Goal: Use online tool/utility: Utilize a website feature to perform a specific function

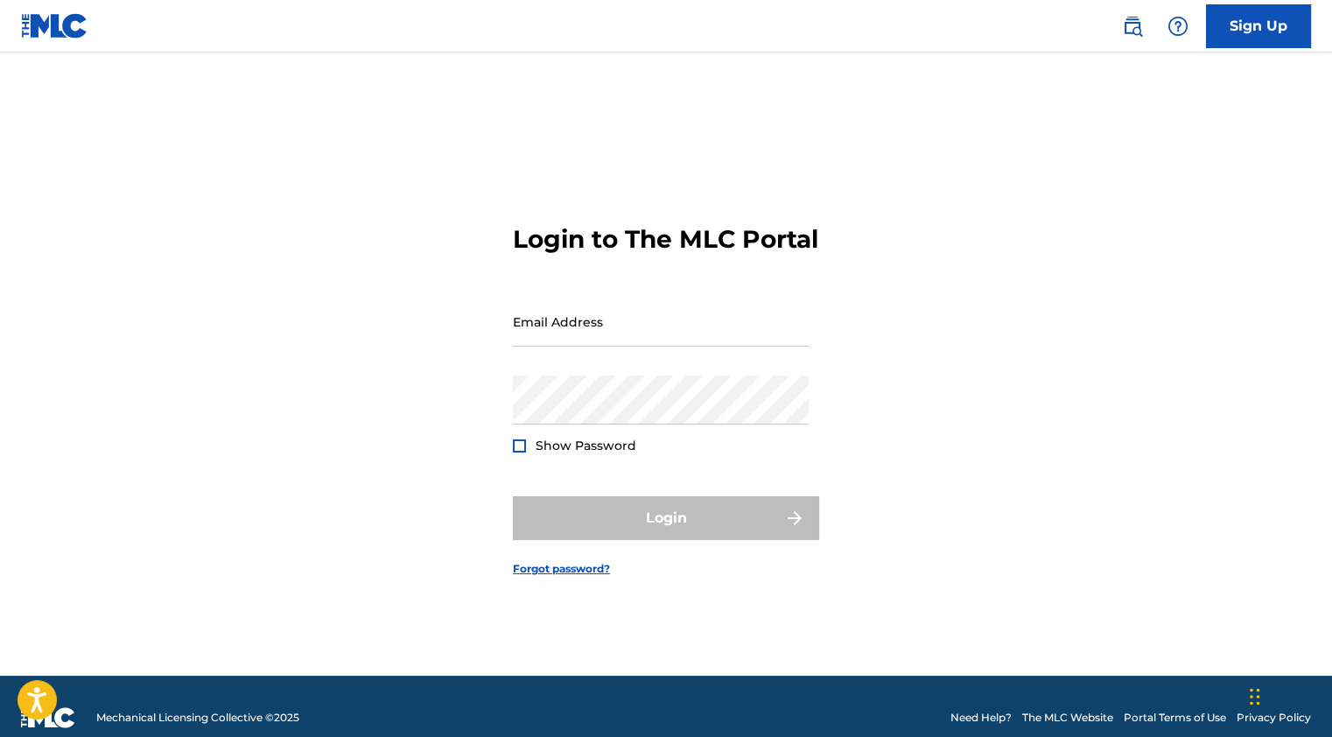
click at [645, 347] on input "Email Address" at bounding box center [661, 322] width 296 height 50
type input "[EMAIL_ADDRESS][PERSON_NAME][DOMAIN_NAME]"
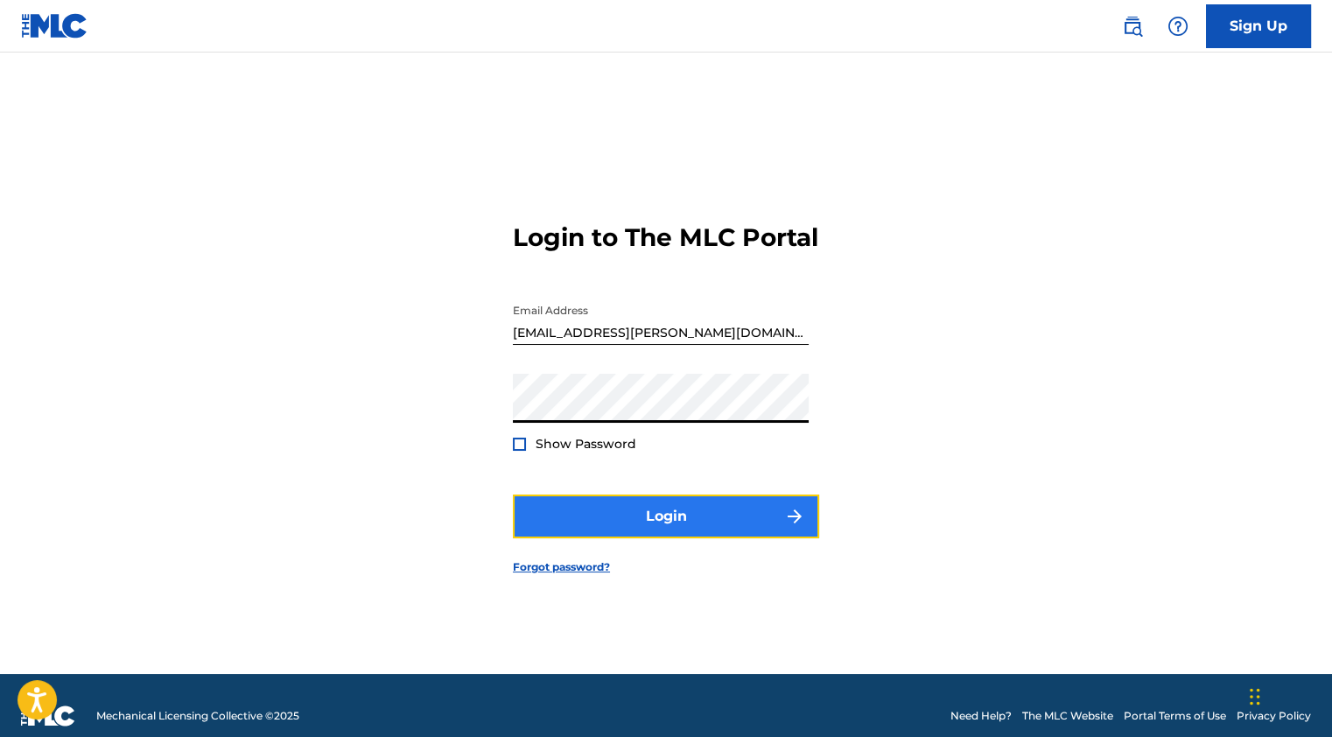
click at [656, 535] on button "Login" at bounding box center [666, 516] width 306 height 44
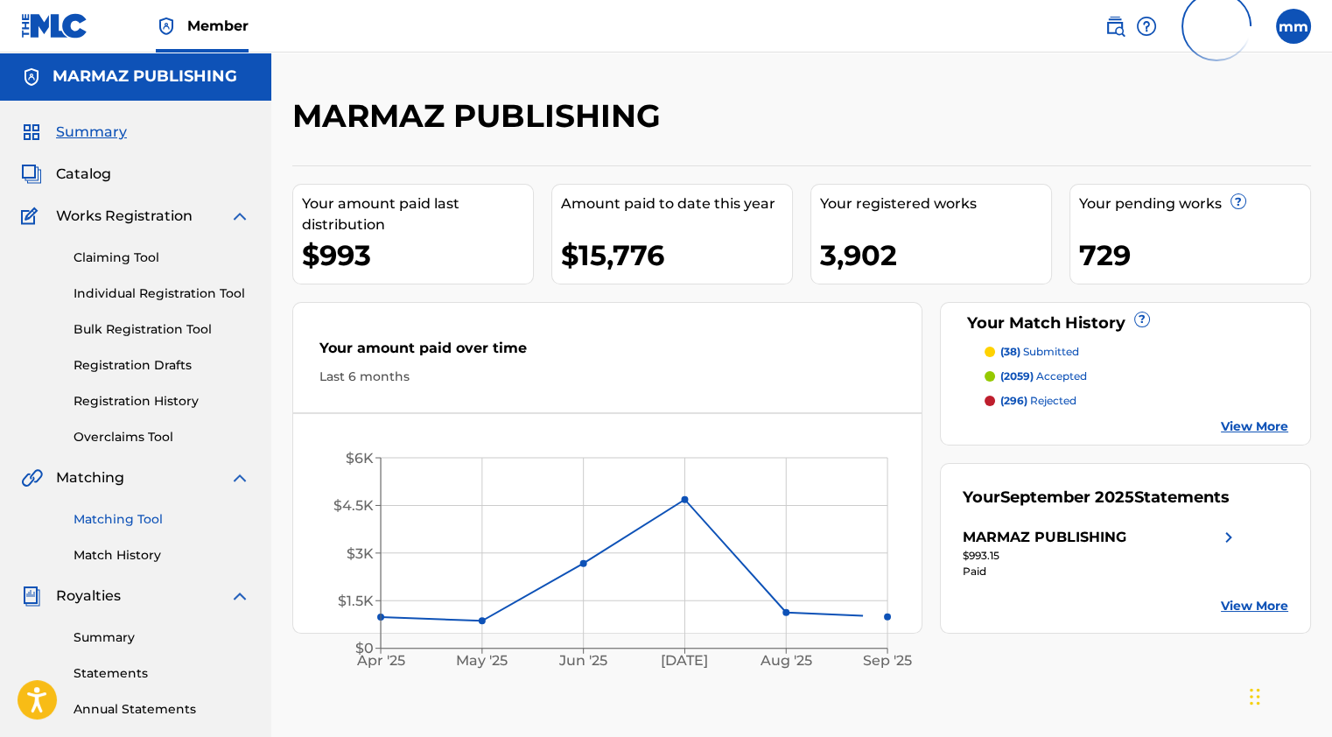
click at [125, 526] on link "Matching Tool" at bounding box center [162, 519] width 177 height 18
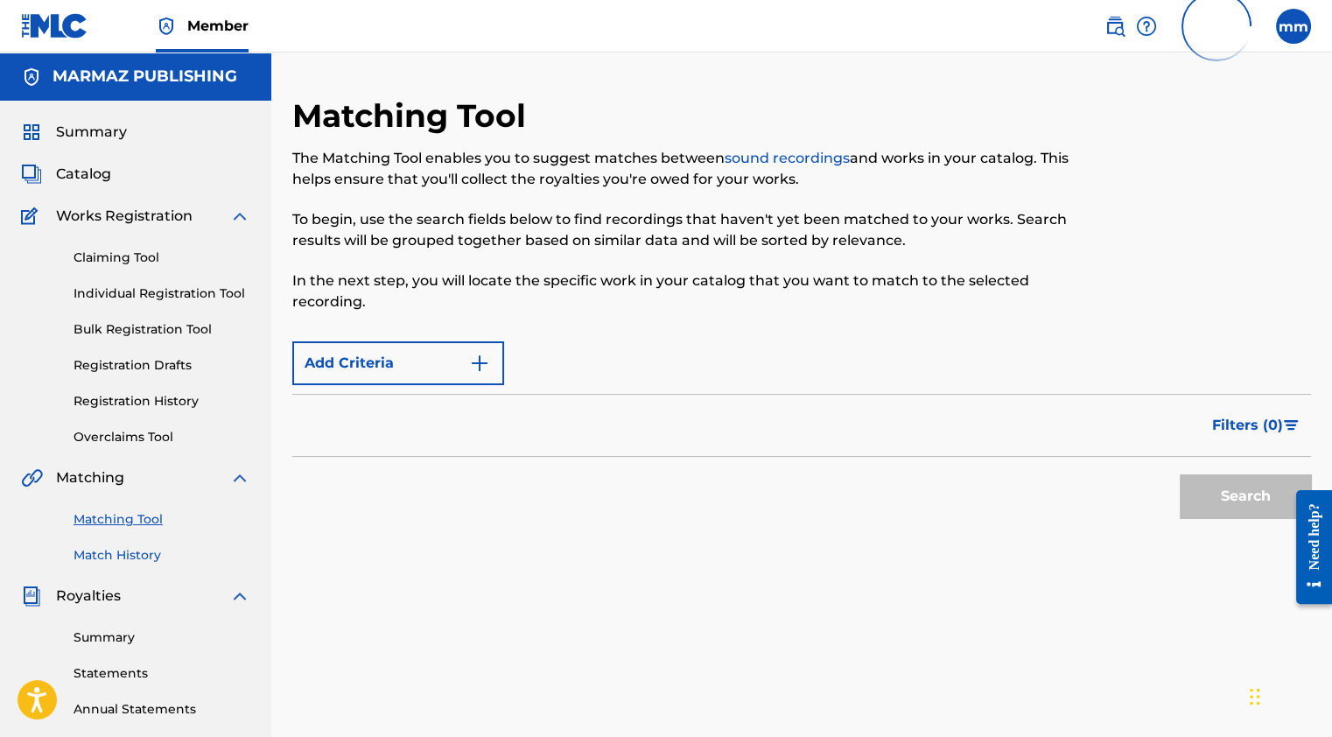
click at [103, 552] on link "Match History" at bounding box center [162, 555] width 177 height 18
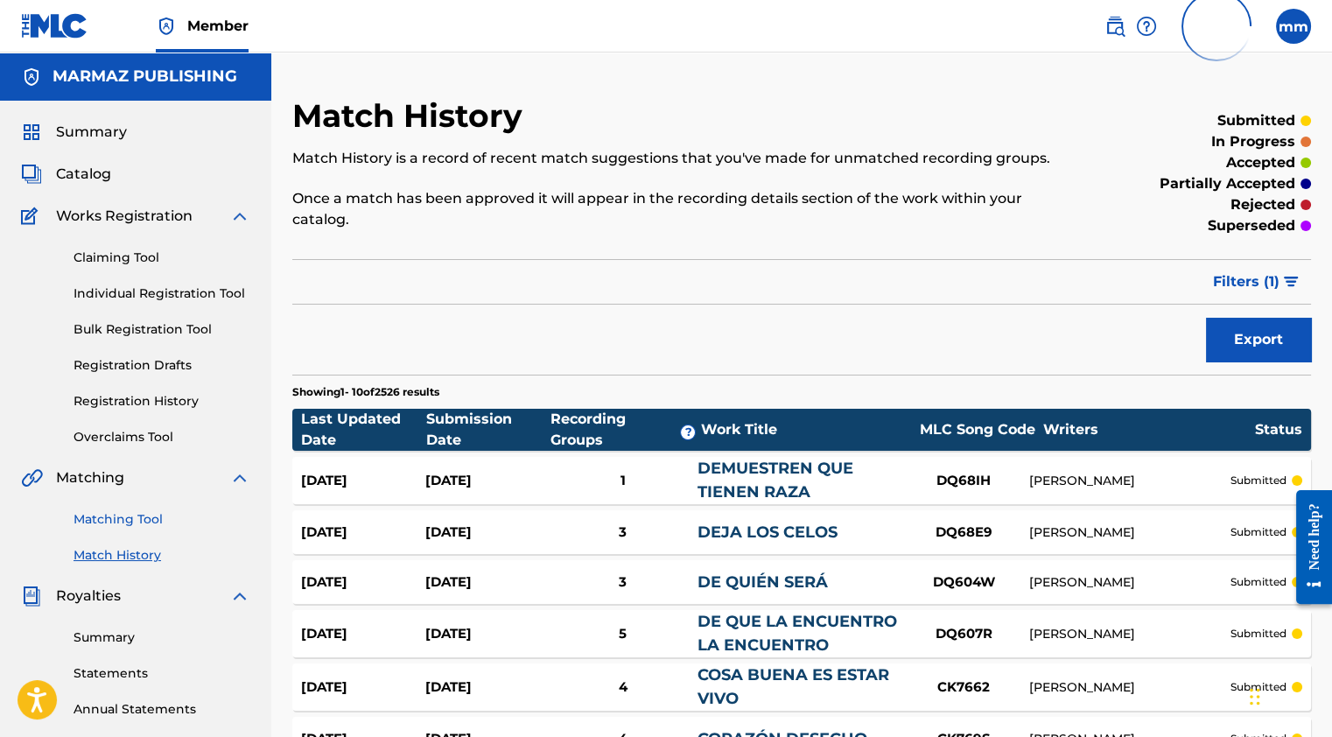
click at [116, 510] on link "Matching Tool" at bounding box center [162, 519] width 177 height 18
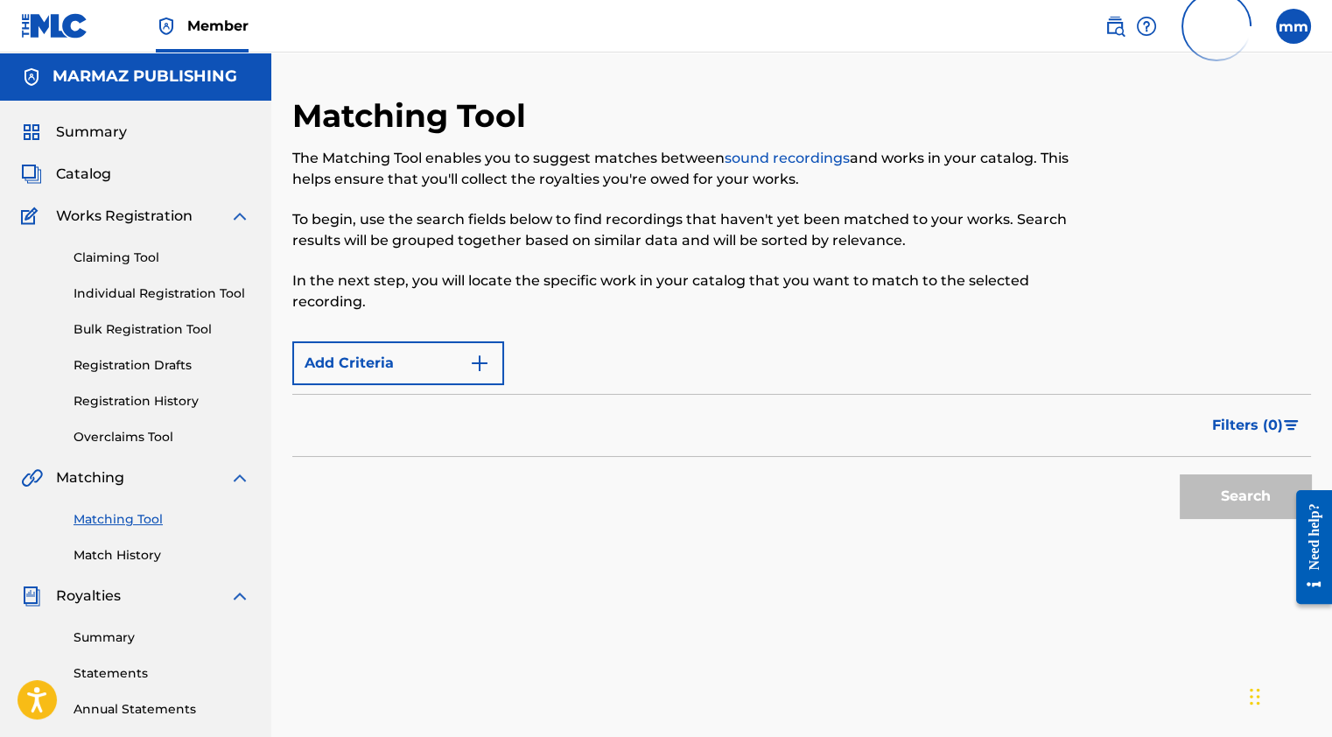
click at [631, 351] on div "Add Criteria" at bounding box center [801, 363] width 1019 height 44
click at [453, 362] on button "Add Criteria" at bounding box center [398, 363] width 212 height 44
click at [470, 361] on img "Search Form" at bounding box center [479, 363] width 21 height 21
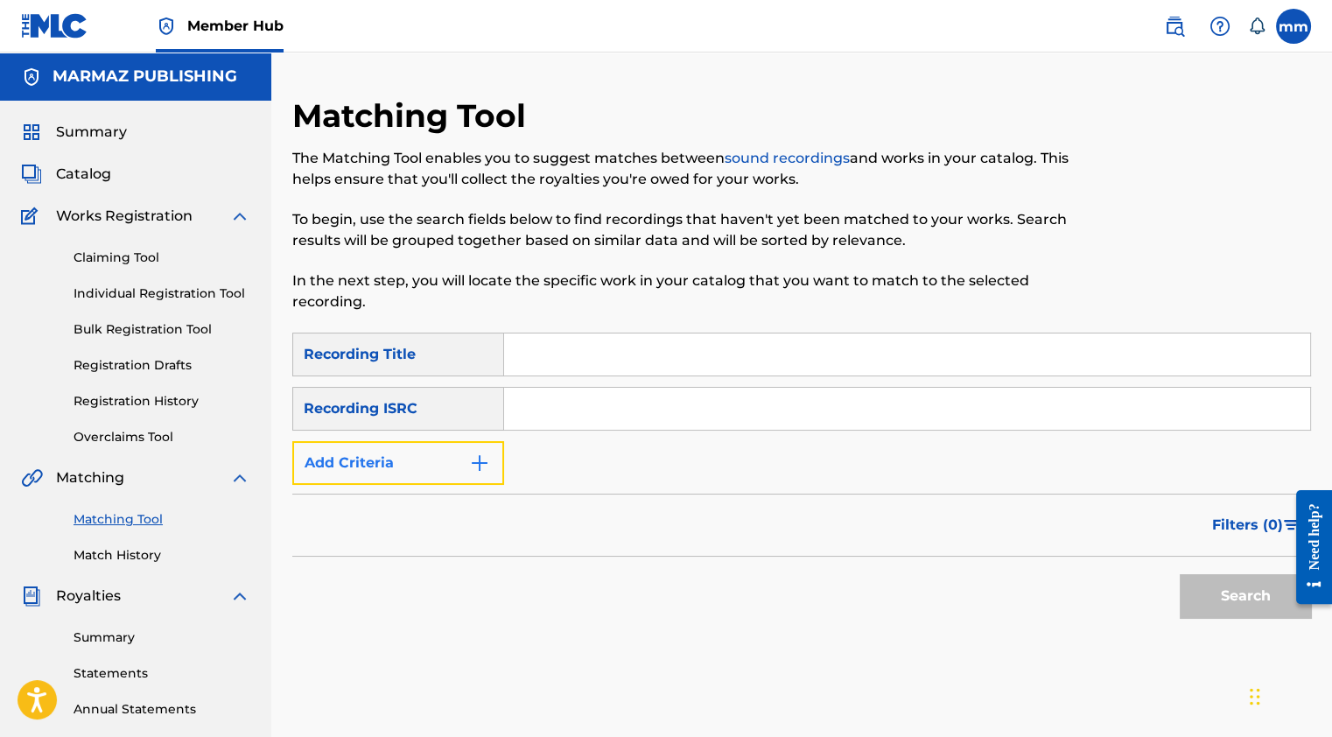
click at [431, 447] on button "Add Criteria" at bounding box center [398, 463] width 212 height 44
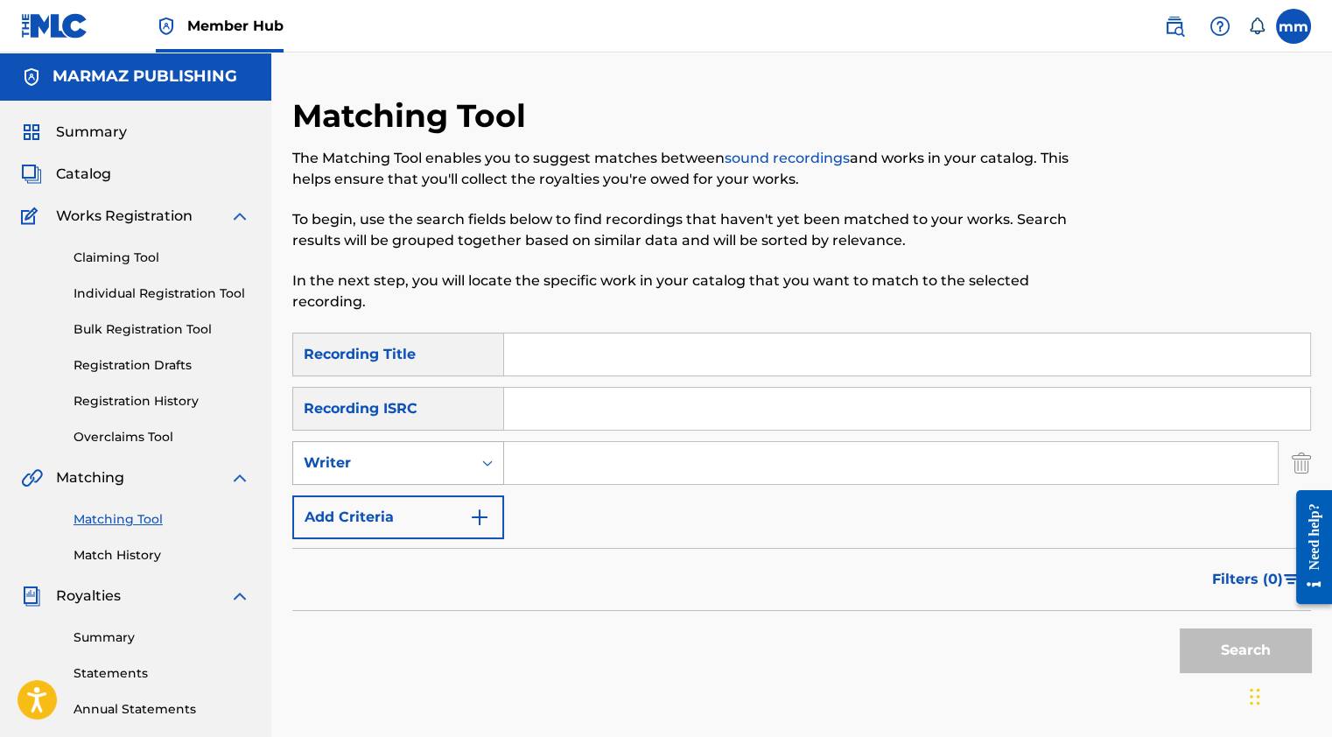
click at [473, 463] on div "Search Form" at bounding box center [488, 463] width 32 height 32
click at [544, 460] on input "Search Form" at bounding box center [891, 463] width 774 height 42
type input "[PERSON_NAME]"
click at [1180, 628] on button "Search" at bounding box center [1245, 650] width 131 height 44
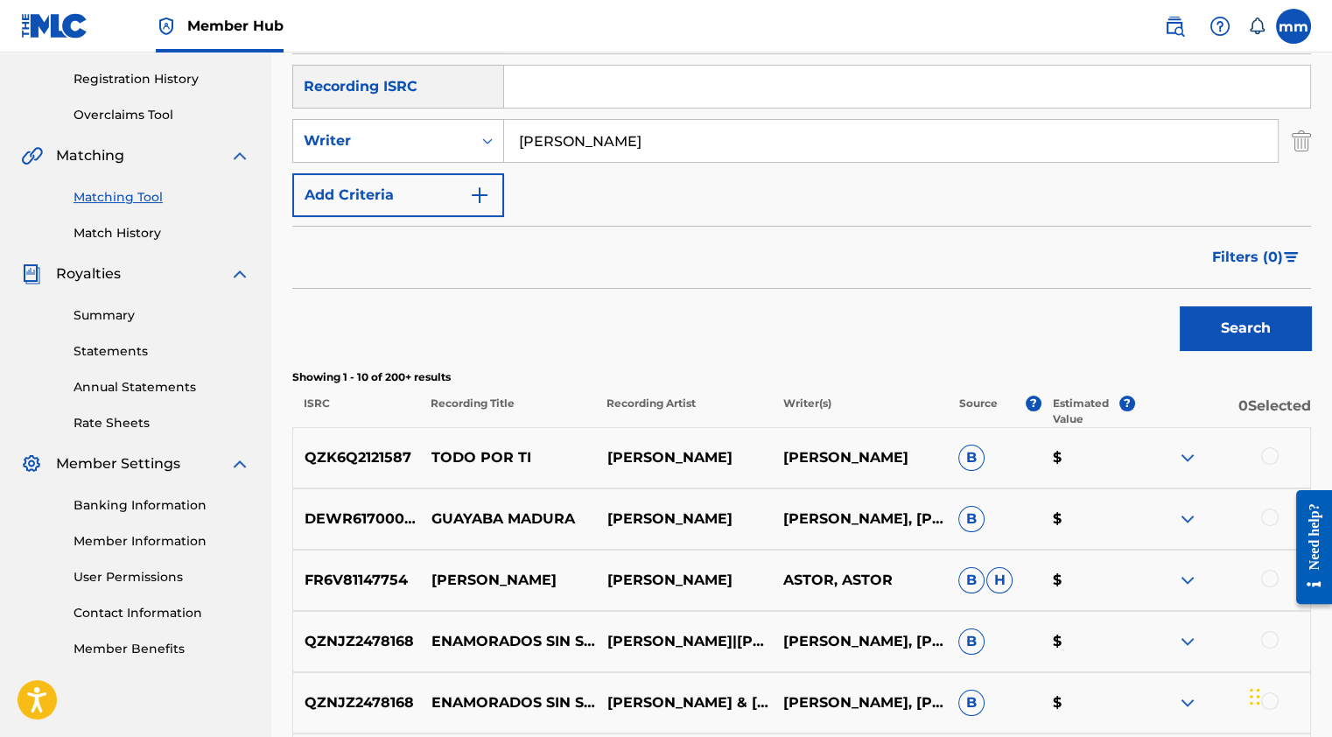
scroll to position [274, 0]
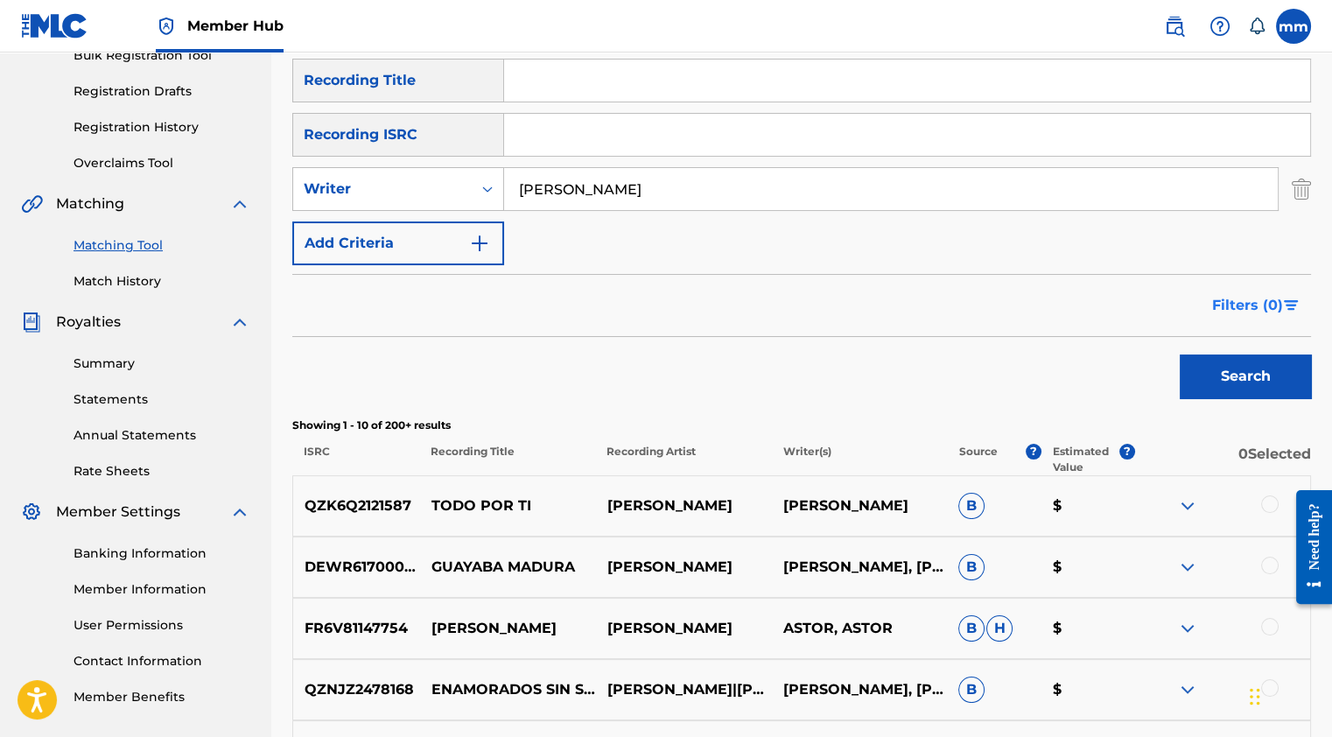
click at [1254, 308] on span "Filters ( 0 )" at bounding box center [1247, 305] width 71 height 21
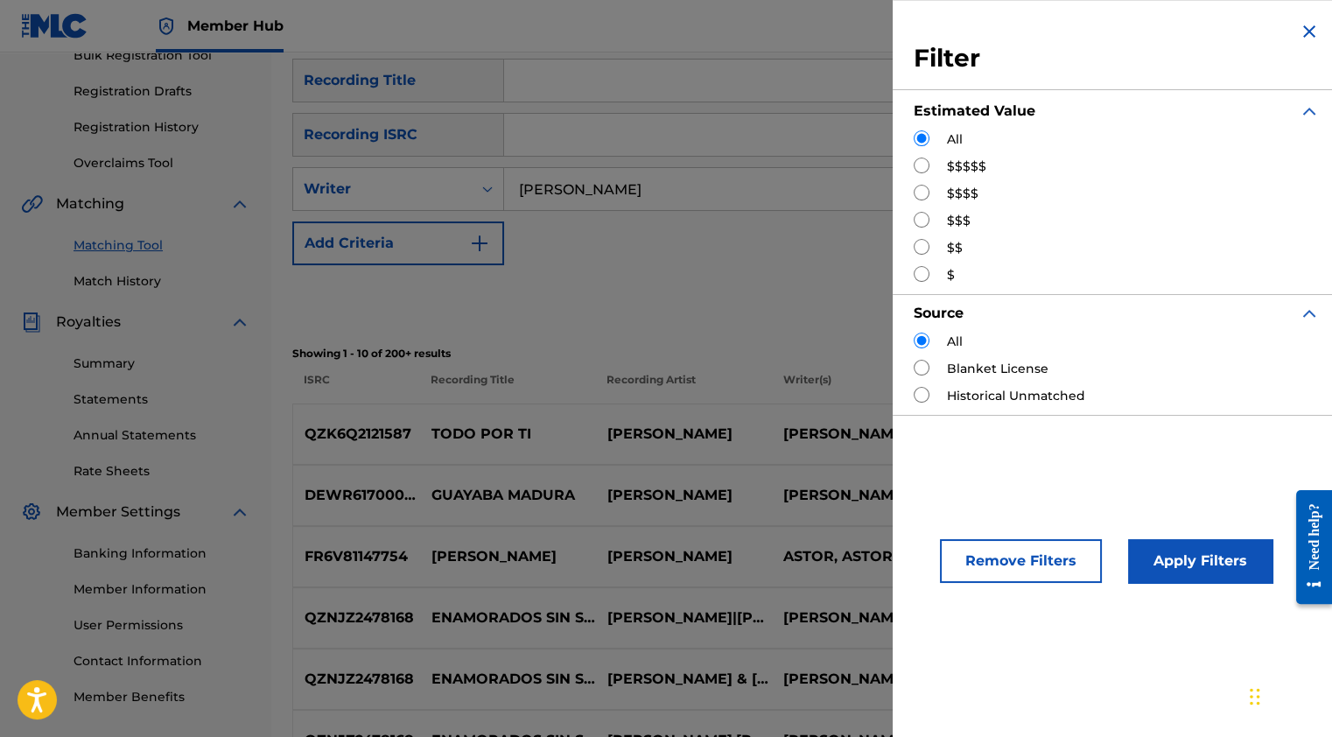
click at [957, 215] on label "$$$" at bounding box center [959, 221] width 24 height 18
click at [921, 218] on input "Search Form" at bounding box center [922, 220] width 16 height 16
radio input "true"
click at [1219, 565] on button "Apply Filters" at bounding box center [1200, 561] width 144 height 44
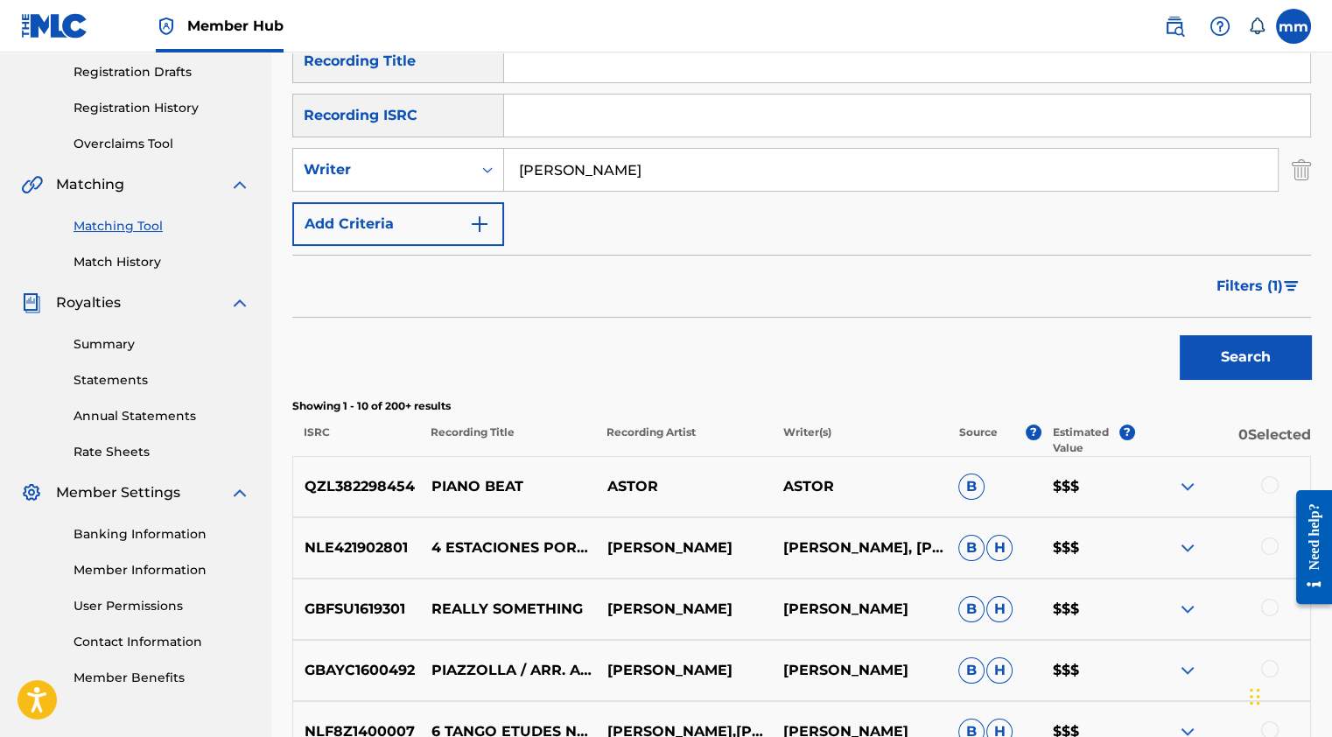
scroll to position [291, 0]
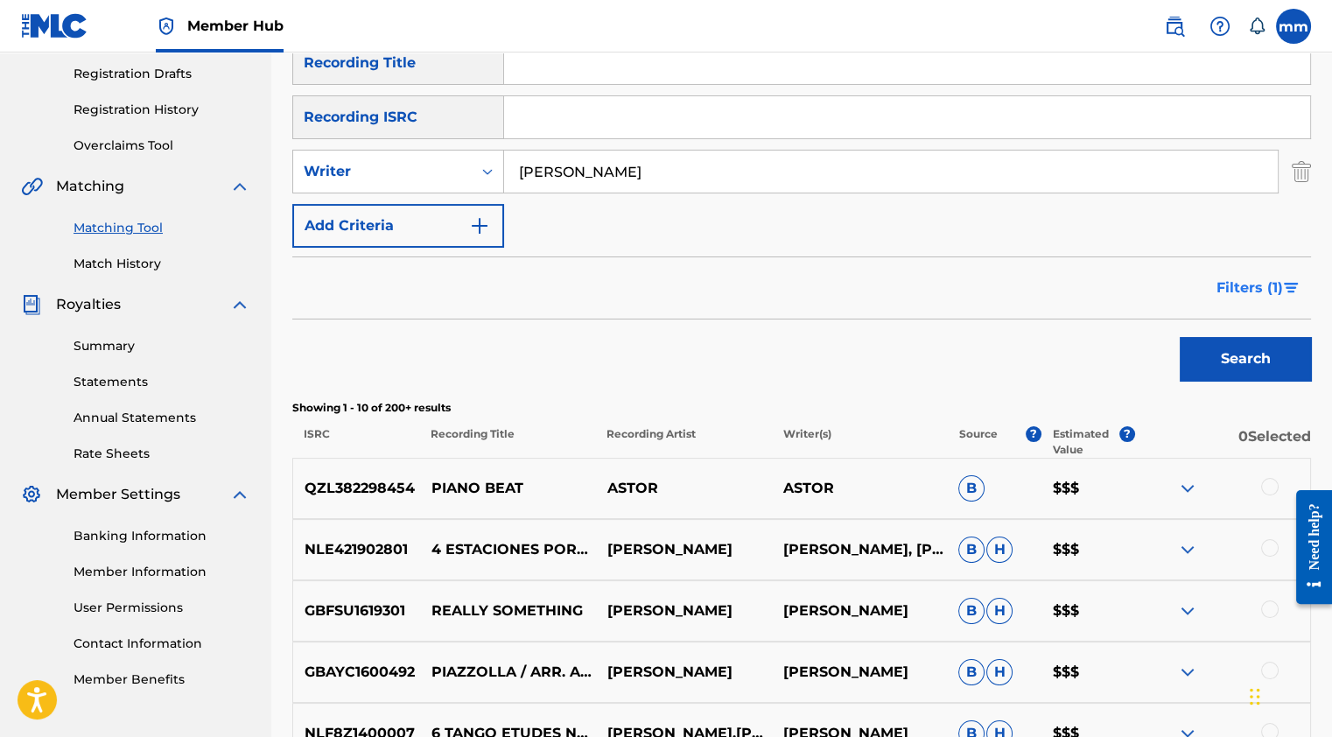
click at [1224, 277] on span "Filters ( 1 )" at bounding box center [1250, 287] width 67 height 21
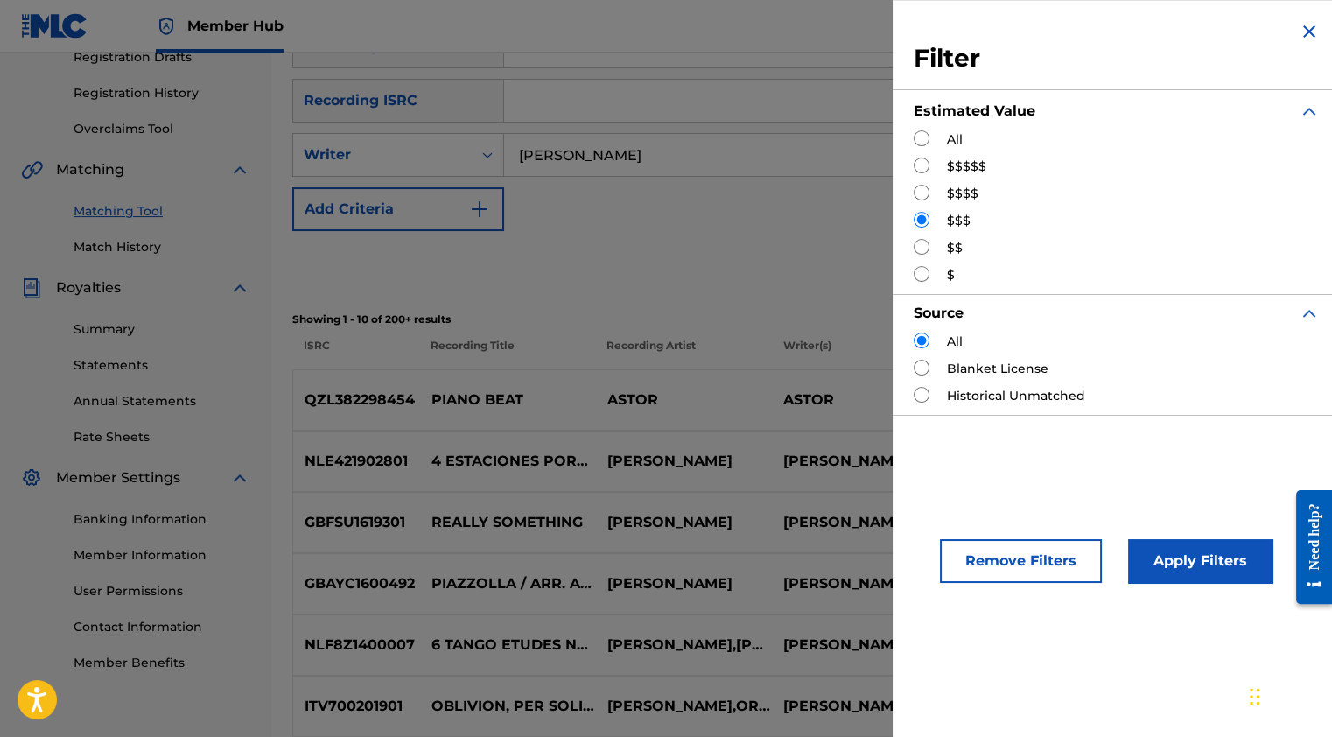
click at [922, 192] on input "Search Form" at bounding box center [922, 193] width 16 height 16
radio input "true"
click at [1202, 556] on button "Apply Filters" at bounding box center [1200, 561] width 144 height 44
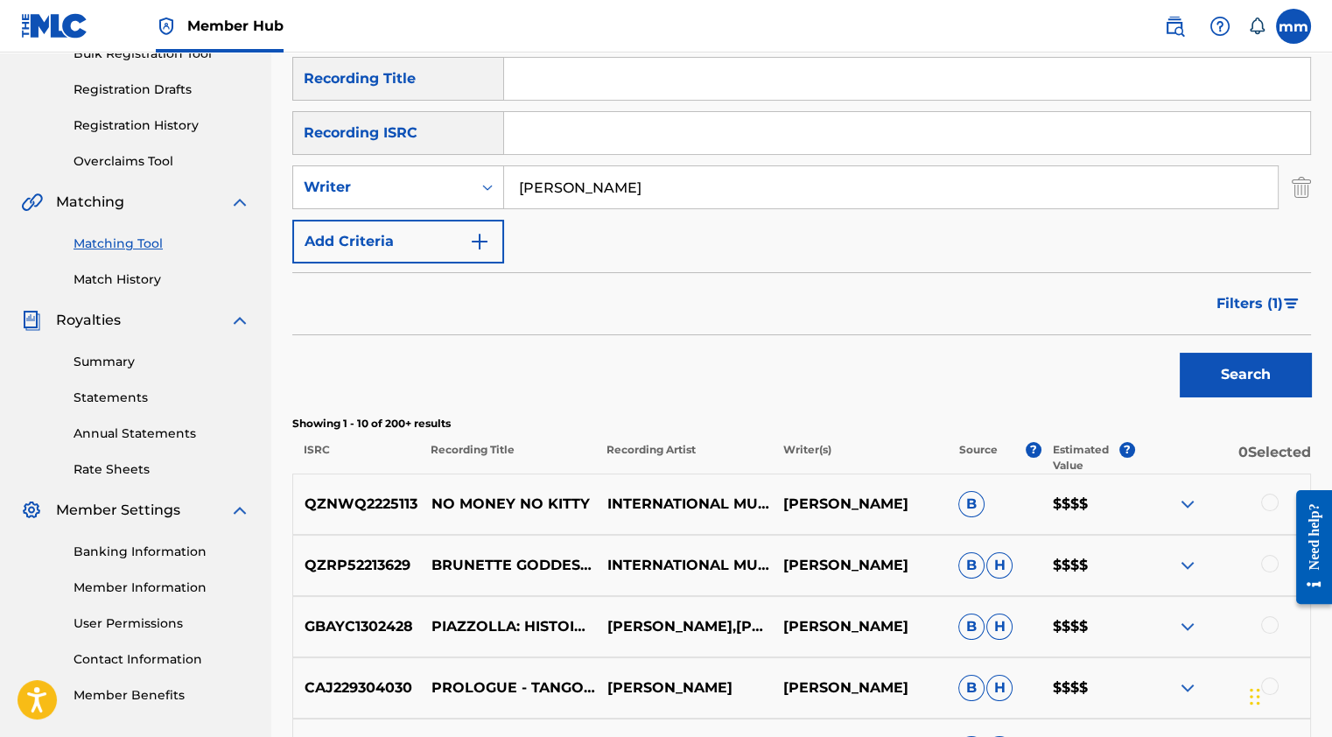
scroll to position [339, 0]
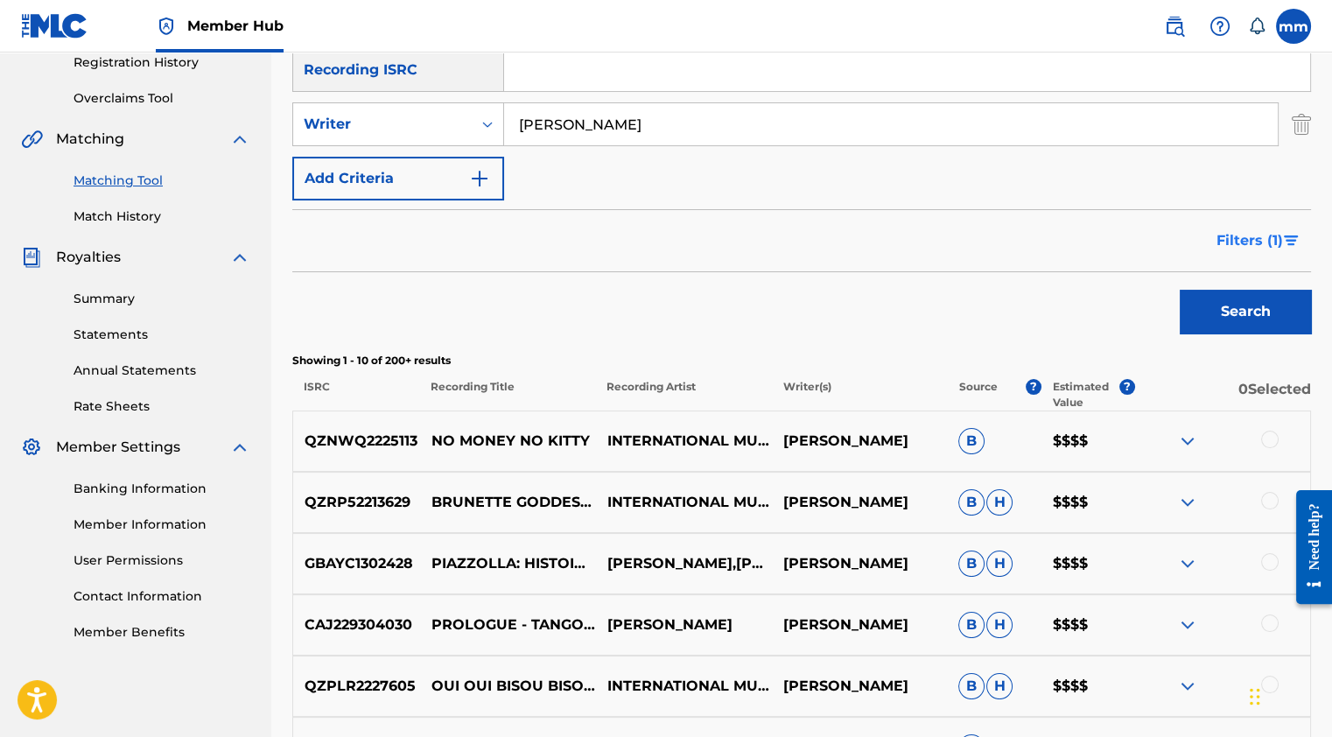
click at [1267, 233] on span "Filters ( 1 )" at bounding box center [1250, 240] width 67 height 21
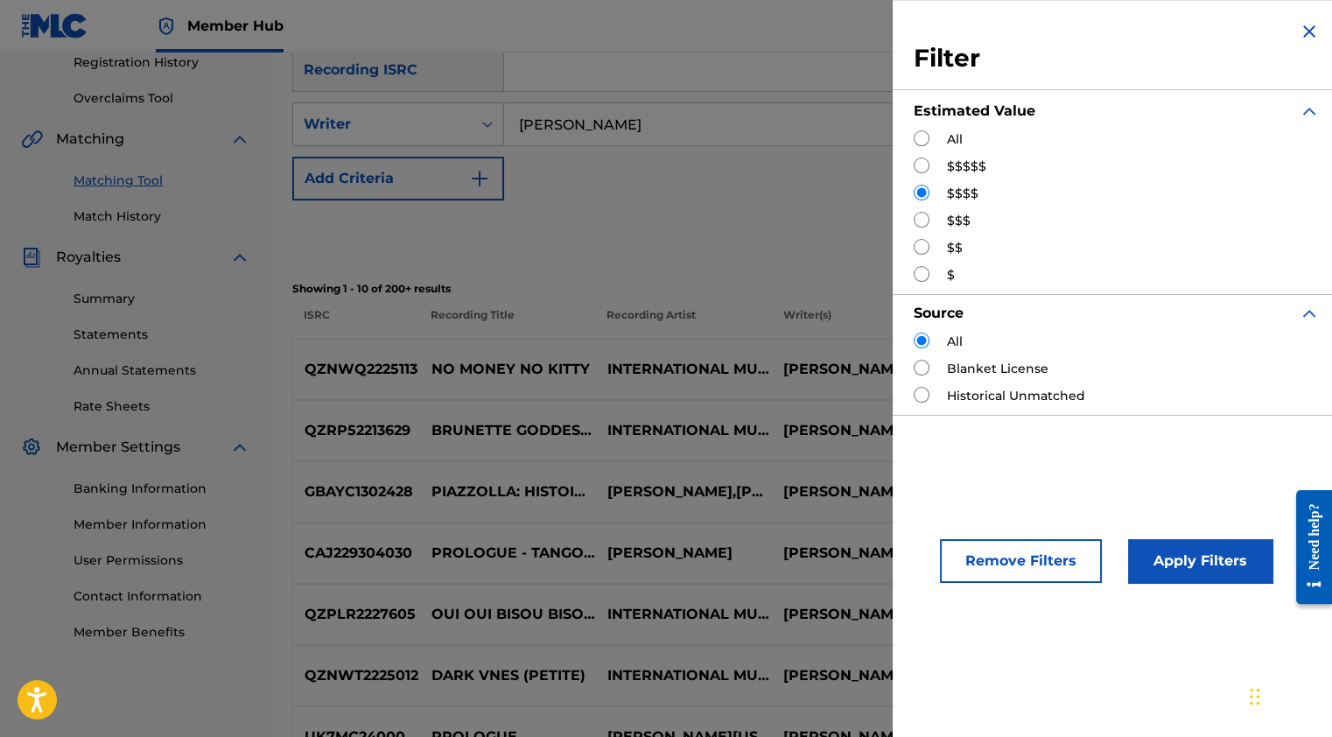
click at [929, 170] on div "$$$$$" at bounding box center [1117, 167] width 406 height 18
click at [914, 171] on input "Search Form" at bounding box center [922, 166] width 16 height 16
radio input "true"
click at [1189, 569] on button "Apply Filters" at bounding box center [1200, 561] width 144 height 44
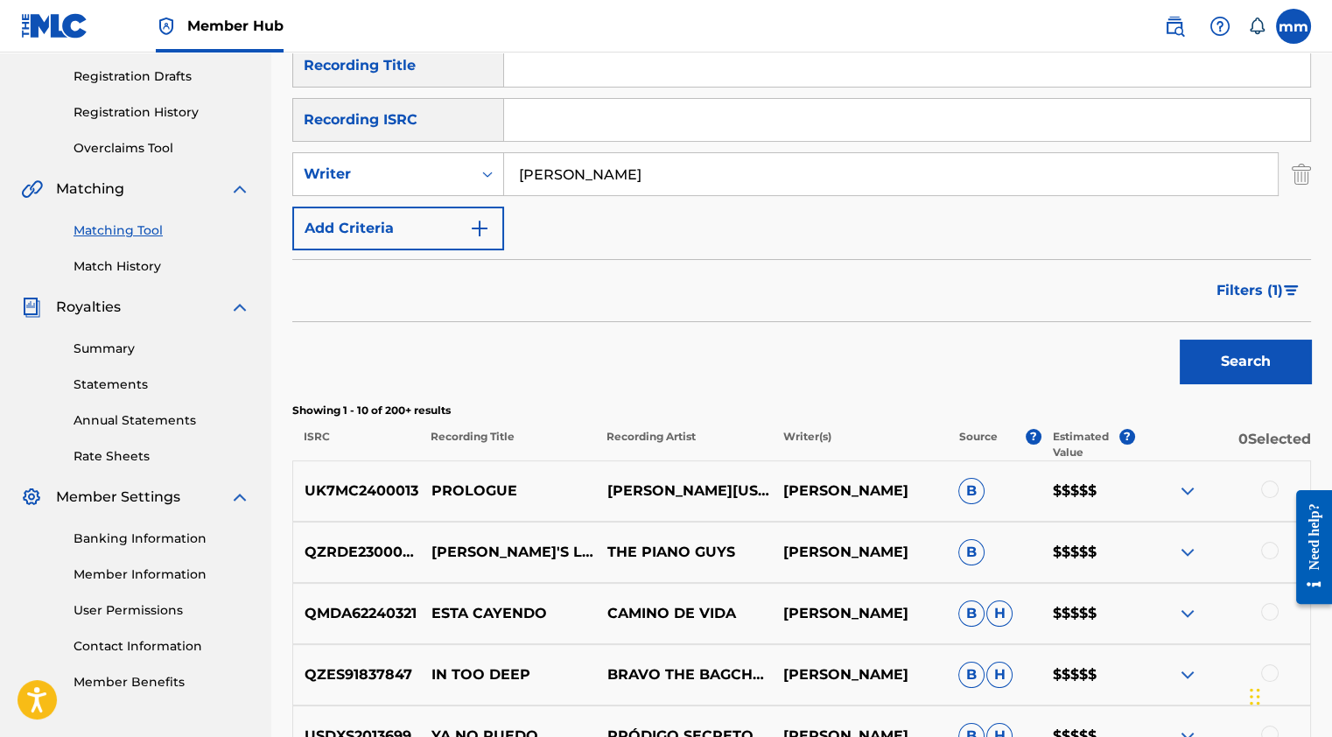
scroll to position [0, 0]
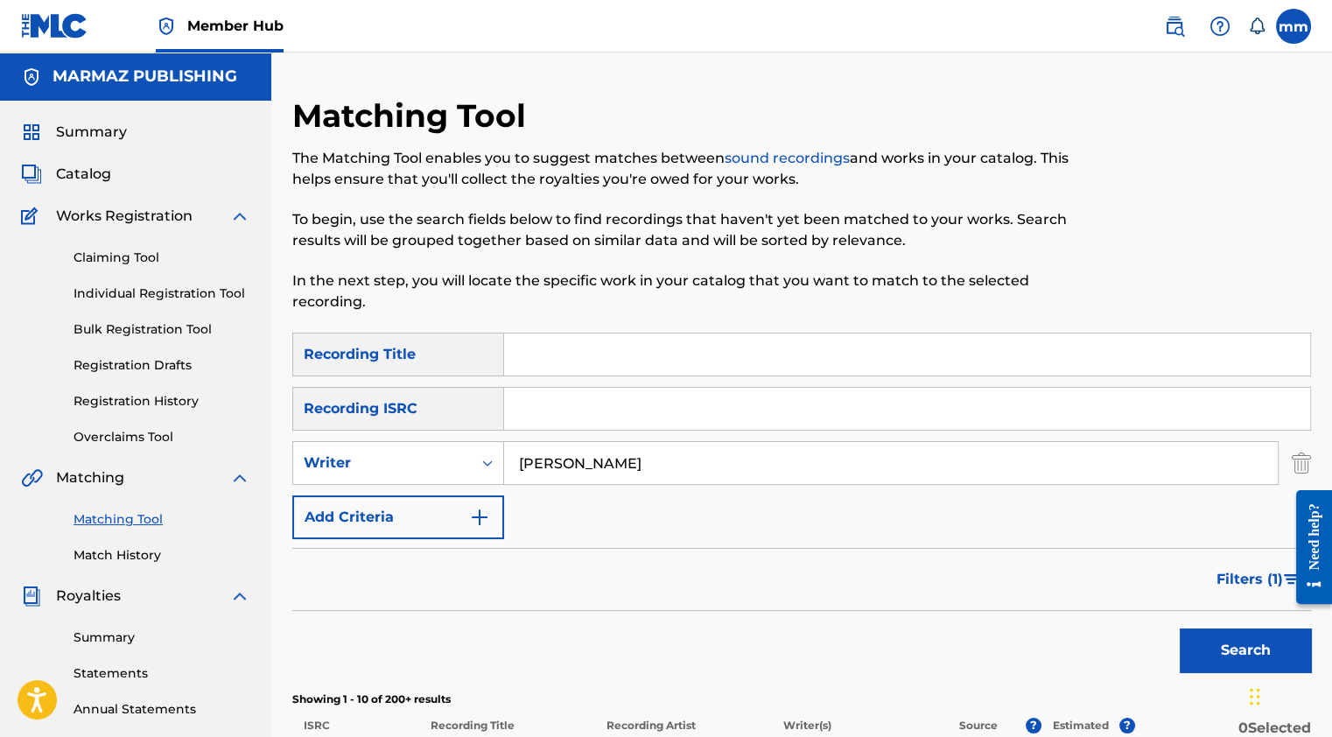
drag, startPoint x: 609, startPoint y: 466, endPoint x: 557, endPoint y: 471, distance: 52.8
click at [557, 471] on input "[PERSON_NAME]" at bounding box center [891, 463] width 774 height 42
drag, startPoint x: 563, startPoint y: 463, endPoint x: 615, endPoint y: 464, distance: 52.5
click at [615, 464] on input "[PERSON_NAME]" at bounding box center [891, 463] width 774 height 42
type input "astor piazolla"
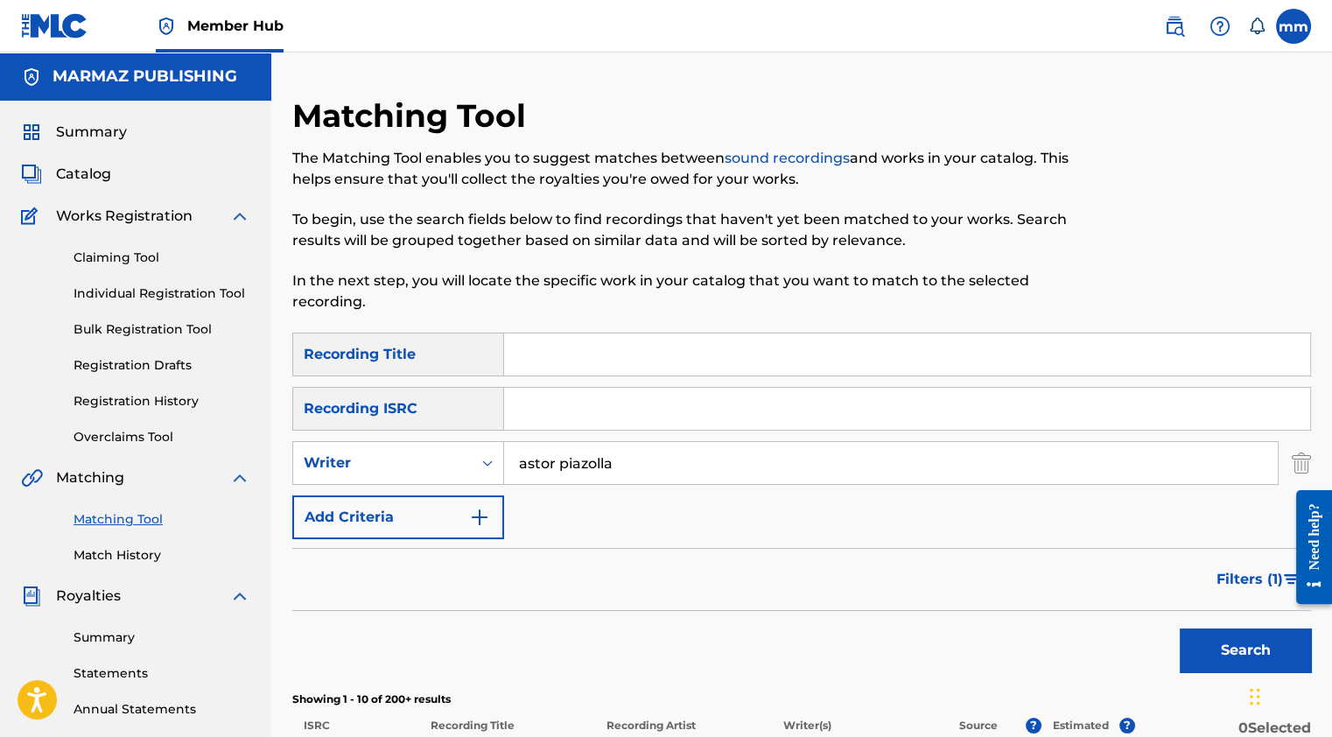
click at [1180, 628] on button "Search" at bounding box center [1245, 650] width 131 height 44
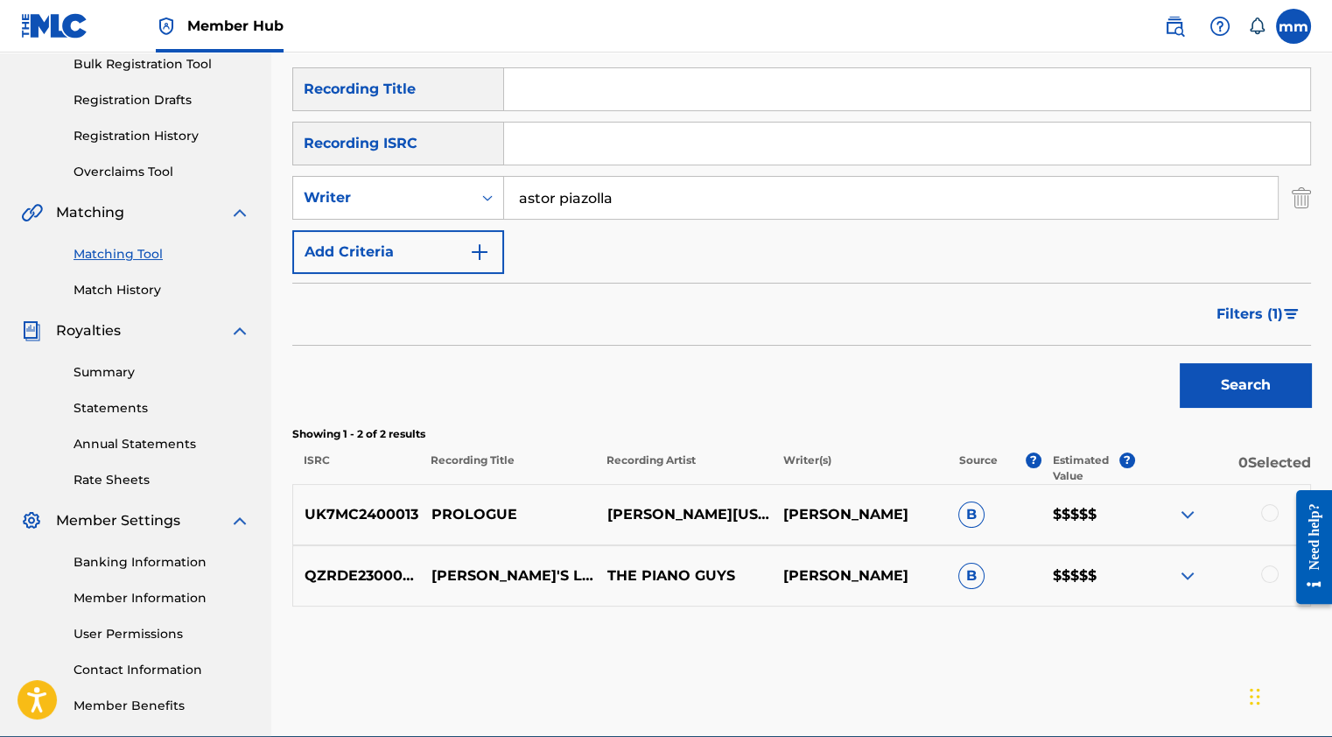
scroll to position [347, 0]
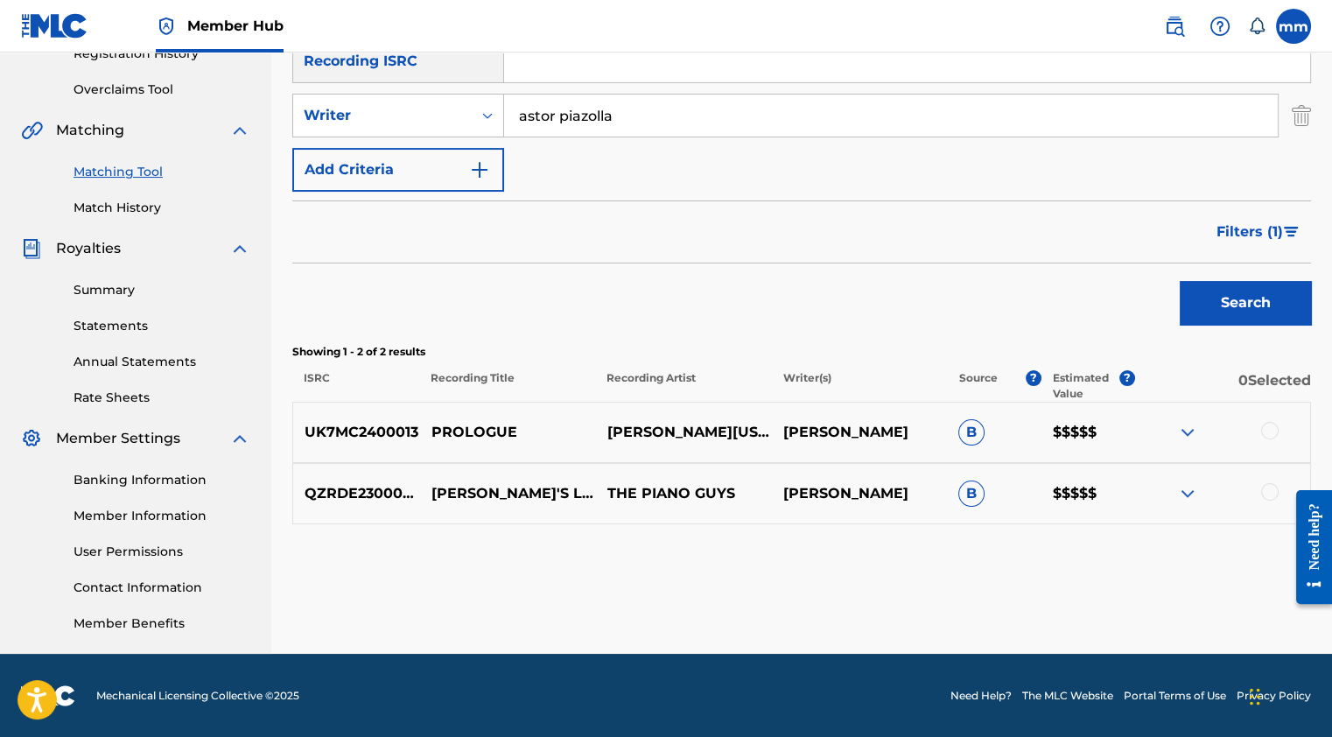
click at [516, 426] on p "PROLOGUE" at bounding box center [508, 432] width 176 height 21
click at [691, 424] on p "[PERSON_NAME][US_STATE]" at bounding box center [683, 432] width 176 height 42
click at [1257, 224] on span "Filters ( 1 )" at bounding box center [1250, 231] width 67 height 21
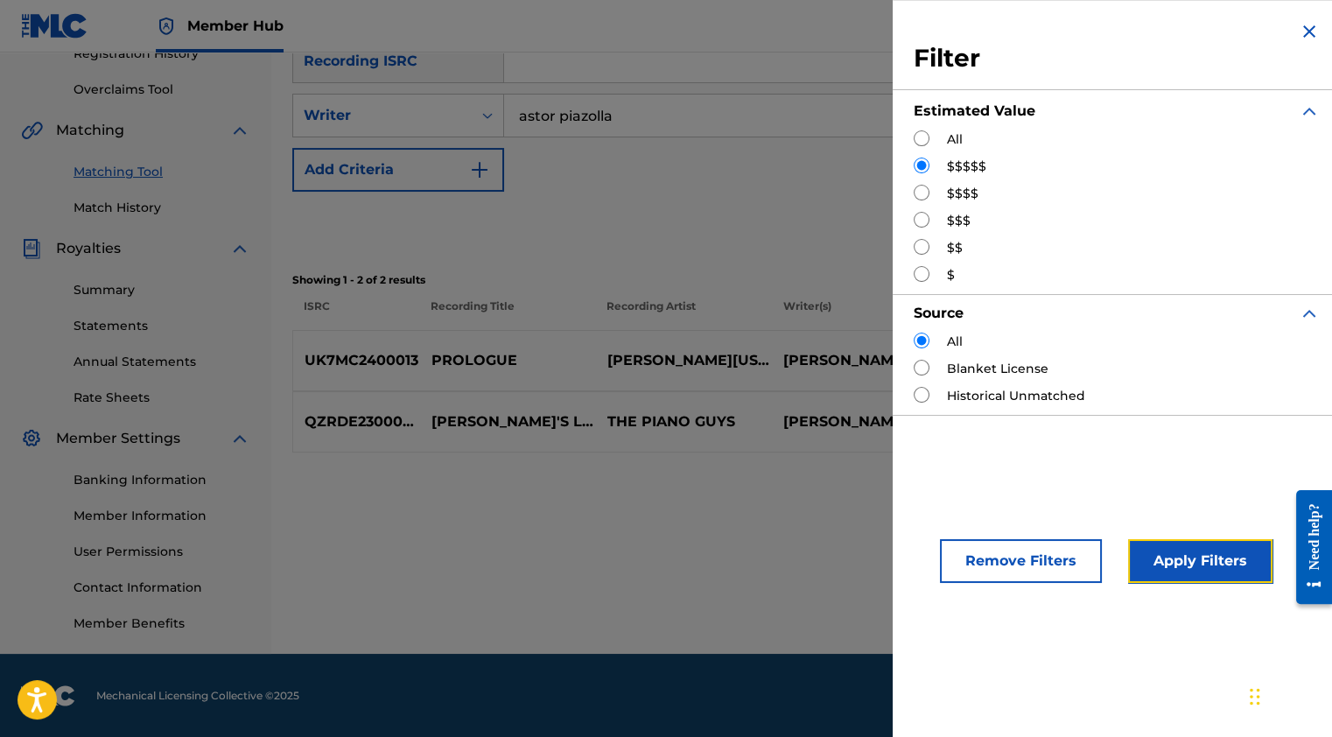
click at [1210, 563] on button "Apply Filters" at bounding box center [1200, 561] width 144 height 44
